Goal: Information Seeking & Learning: Learn about a topic

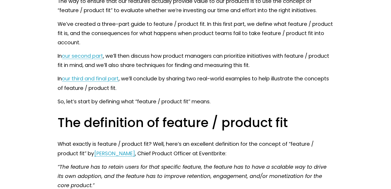
scroll to position [323, 0]
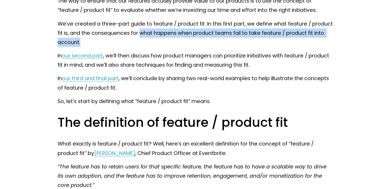
drag, startPoint x: 151, startPoint y: 42, endPoint x: 140, endPoint y: 33, distance: 14.8
click at [140, 33] on p "We’ve created a three-part guide to feature / product fit. In this first part, …" at bounding box center [195, 33] width 275 height 28
copy p "what happens when product teams fail to take feature / product fit into account."
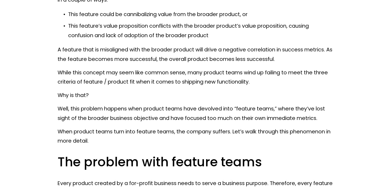
scroll to position [889, 0]
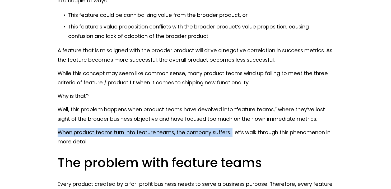
drag, startPoint x: 231, startPoint y: 135, endPoint x: 149, endPoint y: 127, distance: 82.9
click at [149, 127] on div "As a product manager, you need to ensure that your features don’t just move the…" at bounding box center [195, 188] width 275 height 1626
copy p "When product teams turn into feature teams, the company suffers."
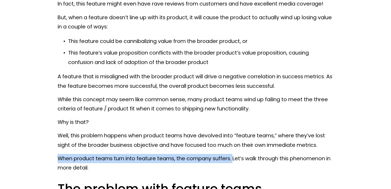
scroll to position [867, 0]
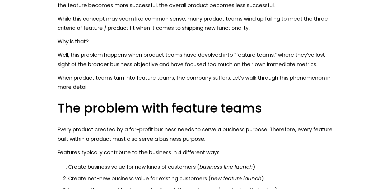
scroll to position [945, 0]
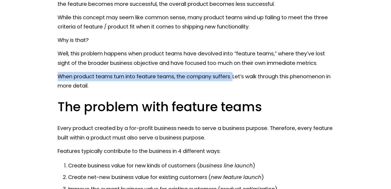
drag, startPoint x: 232, startPoint y: 78, endPoint x: 57, endPoint y: 77, distance: 175.3
click at [57, 77] on div "As a product manager, you need to ensure that your features don’t just move the…" at bounding box center [195, 132] width 284 height 1635
copy p "When product teams turn into feature teams, the company suffers."
